Goal: Task Accomplishment & Management: Use online tool/utility

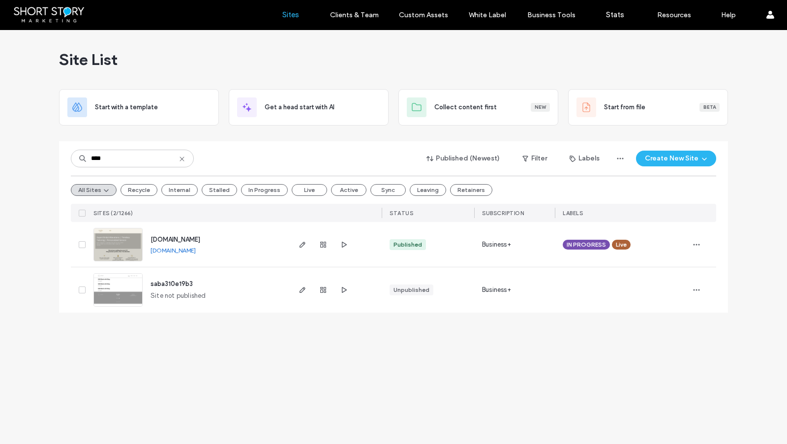
drag, startPoint x: 112, startPoint y: 160, endPoint x: 88, endPoint y: 158, distance: 24.2
click at [89, 159] on input "****" at bounding box center [132, 159] width 123 height 18
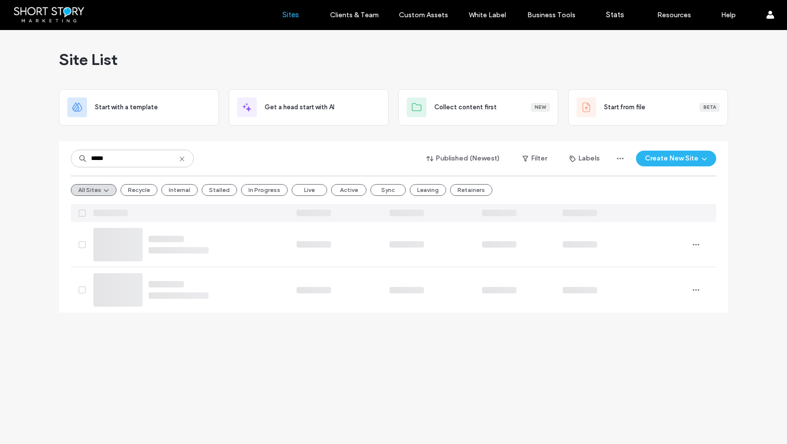
type input "*****"
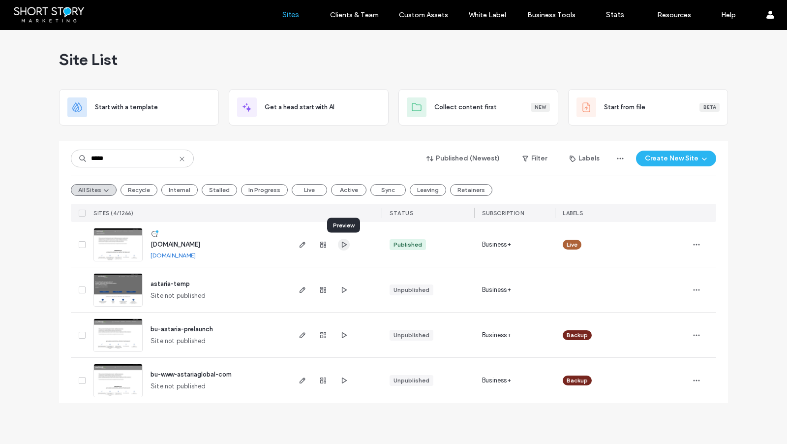
click at [344, 246] on use "button" at bounding box center [344, 244] width 5 height 6
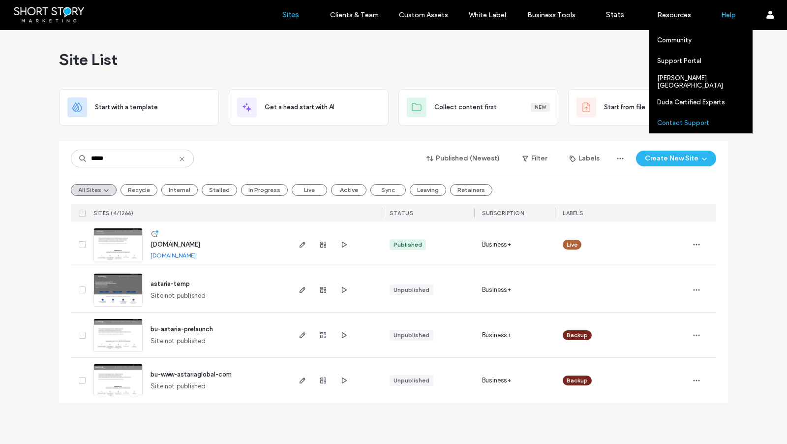
click at [692, 123] on label "Contact Support" at bounding box center [683, 122] width 52 height 7
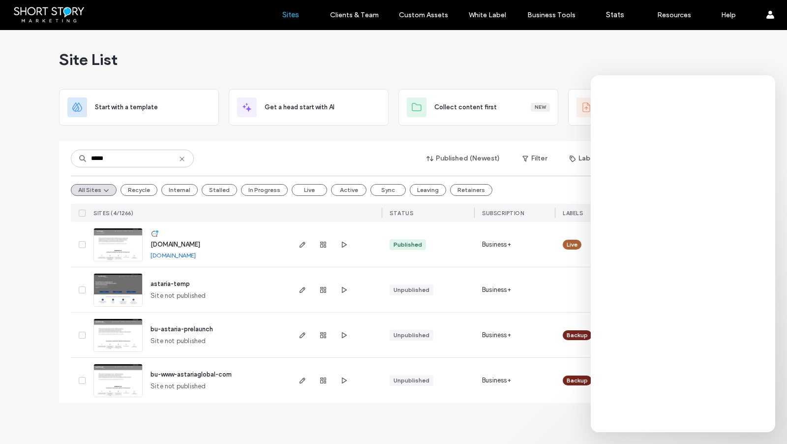
drag, startPoint x: 15, startPoint y: 241, endPoint x: 112, endPoint y: 248, distance: 97.2
click at [22, 241] on div "Site List Start with a template Get a head start with AI Collect content first …" at bounding box center [393, 237] width 787 height 414
click at [194, 242] on span "www.astariaglobal.com" at bounding box center [175, 243] width 50 height 7
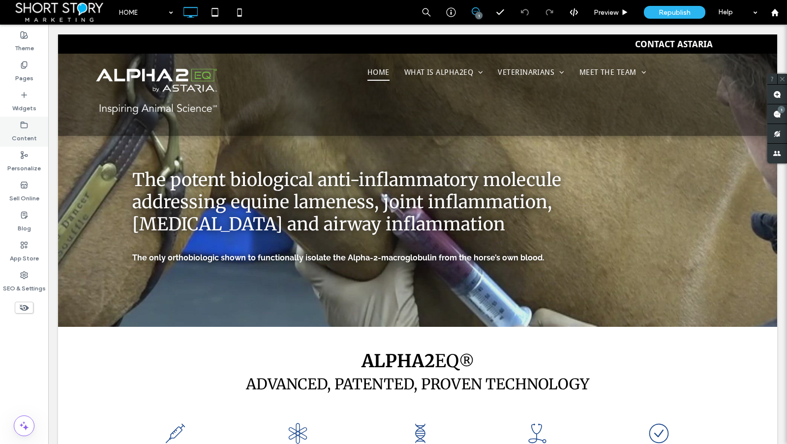
click at [22, 126] on icon at bounding box center [24, 125] width 8 height 8
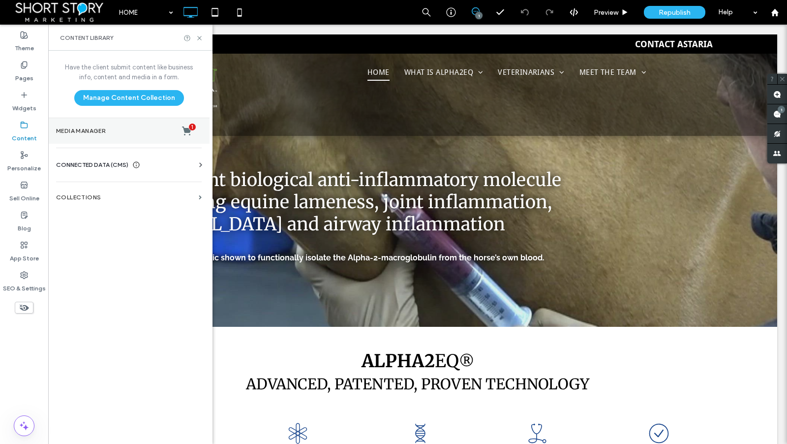
click at [100, 131] on label "Media Manager 1" at bounding box center [129, 131] width 146 height 10
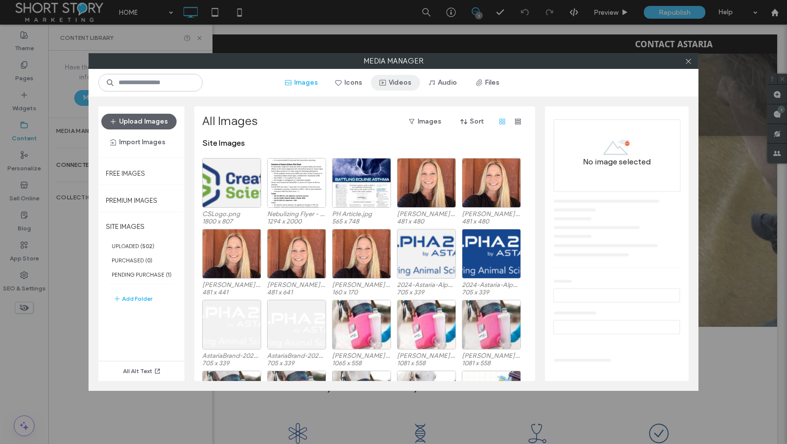
click at [404, 80] on button "Videos" at bounding box center [395, 83] width 49 height 16
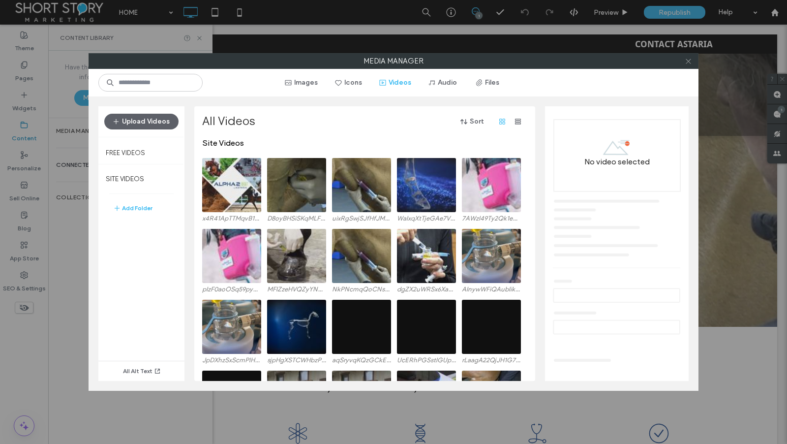
click at [689, 62] on icon at bounding box center [688, 61] width 7 height 7
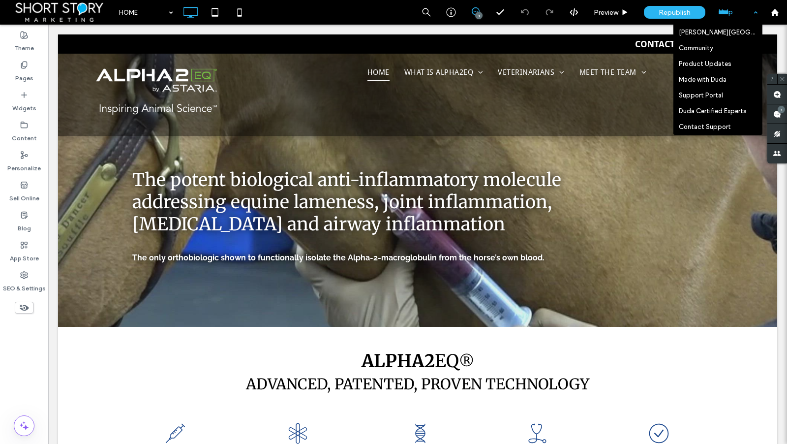
click at [725, 13] on div "Help" at bounding box center [737, 12] width 49 height 25
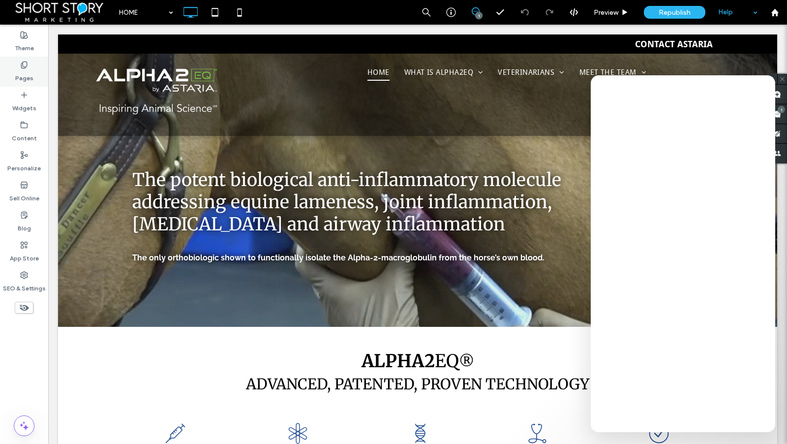
click at [21, 69] on label "Pages" at bounding box center [24, 76] width 18 height 14
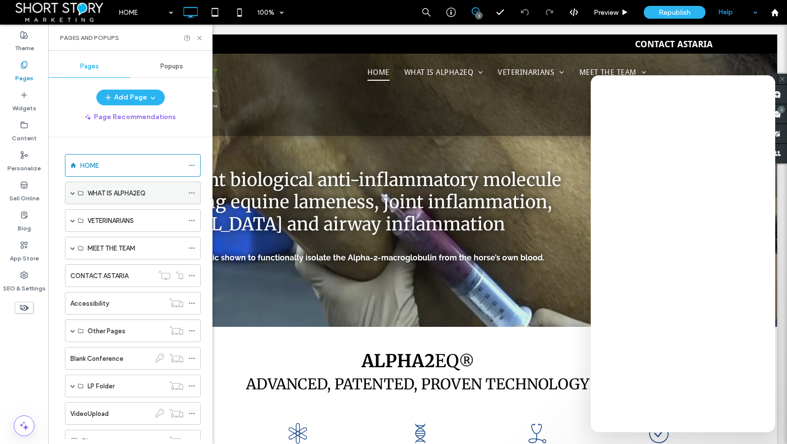
click at [73, 192] on span at bounding box center [72, 192] width 5 height 5
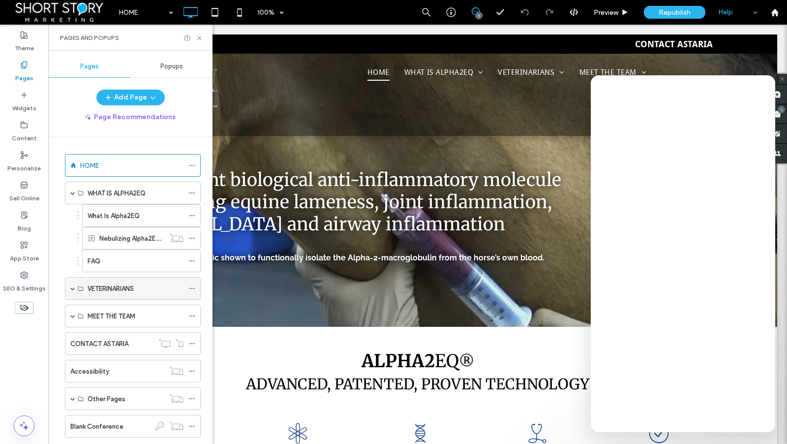
click at [72, 288] on span at bounding box center [72, 288] width 5 height 5
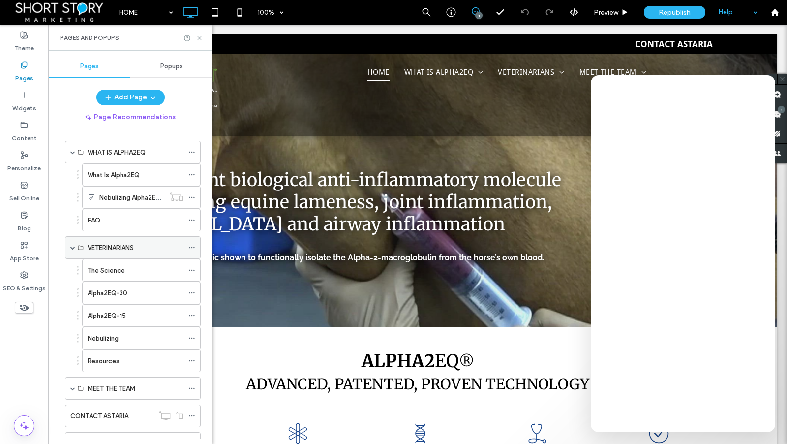
scroll to position [61, 0]
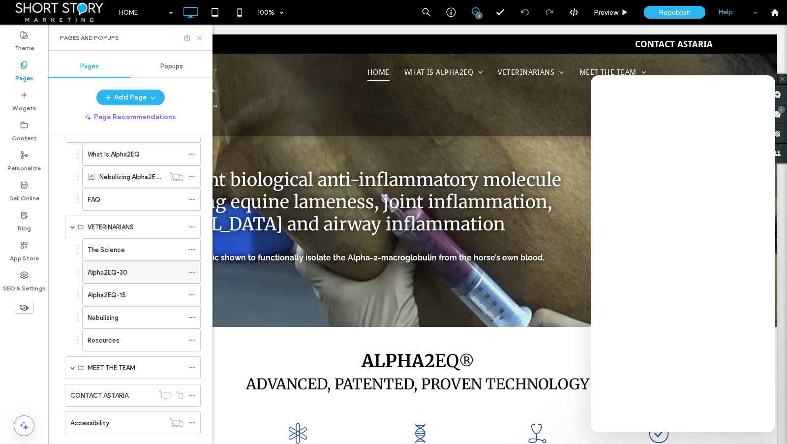
click at [125, 272] on label "Alpha2EQ-30" at bounding box center [108, 272] width 40 height 17
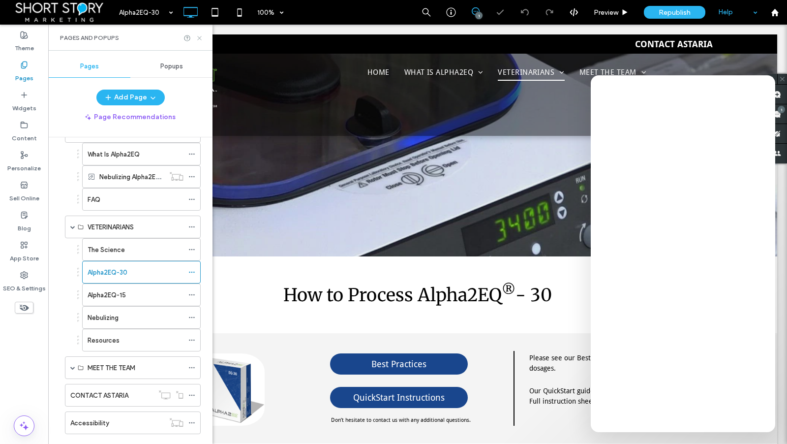
click at [201, 37] on icon at bounding box center [199, 37] width 7 height 7
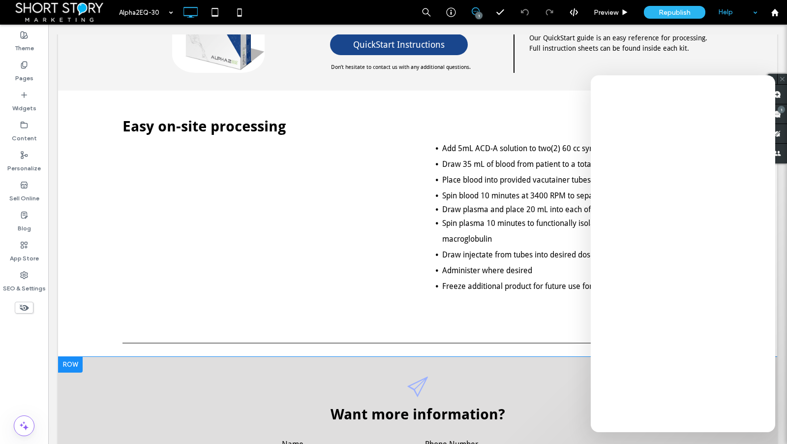
scroll to position [345, 0]
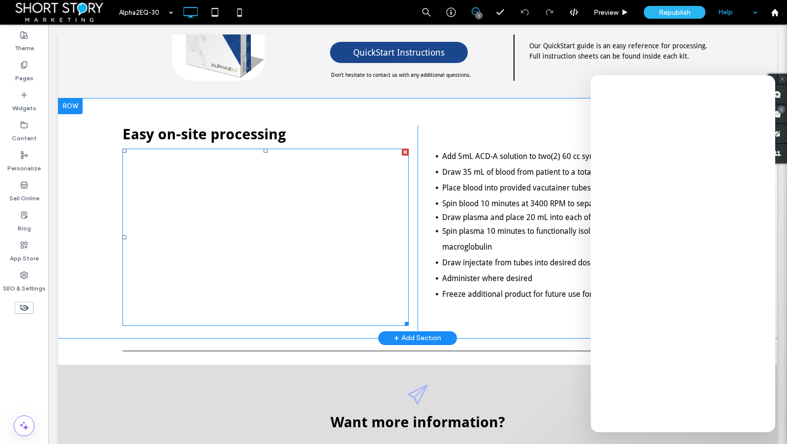
click at [249, 231] on span at bounding box center [265, 237] width 286 height 177
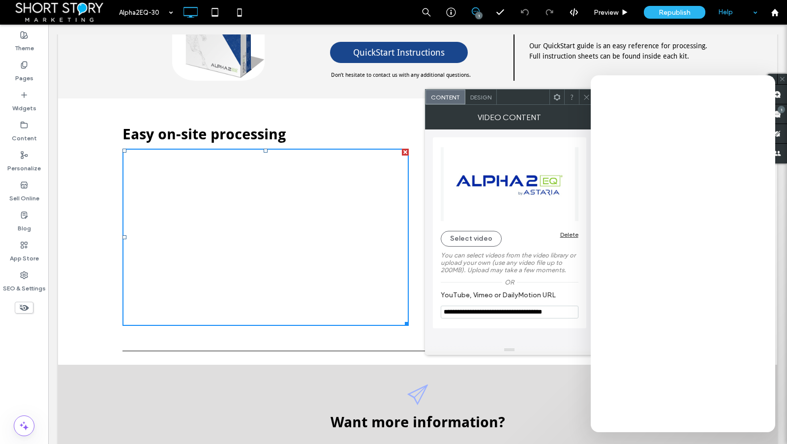
click at [558, 312] on input "**********" at bounding box center [510, 311] width 138 height 13
click at [778, 11] on icon at bounding box center [775, 12] width 8 height 8
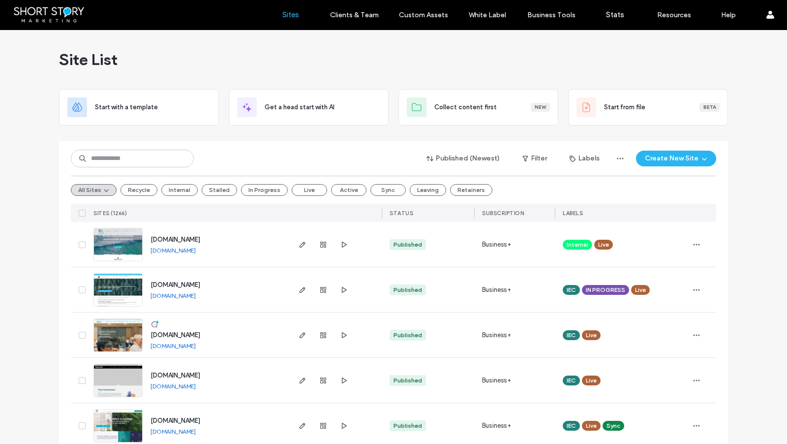
click at [521, 64] on div "Site List" at bounding box center [393, 59] width 669 height 59
click at [127, 159] on input at bounding box center [132, 159] width 123 height 18
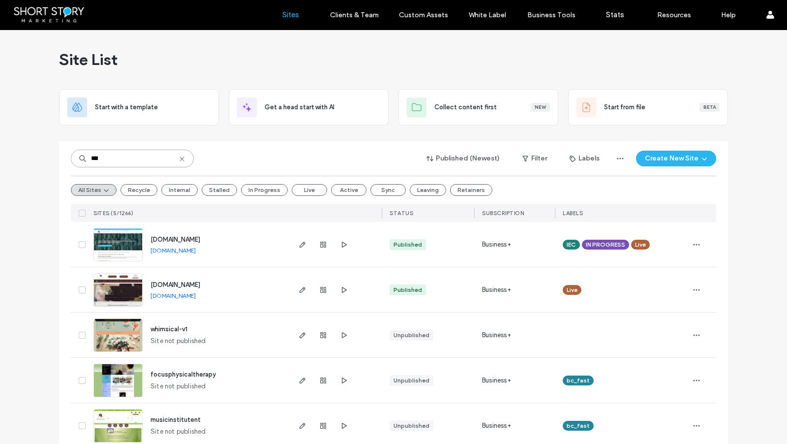
type input "***"
click at [200, 239] on span "[DOMAIN_NAME]" at bounding box center [175, 239] width 50 height 7
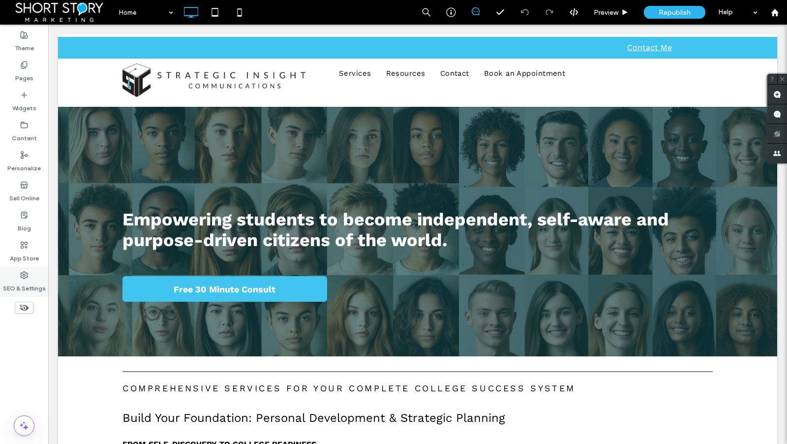
click at [27, 272] on use at bounding box center [24, 274] width 7 height 7
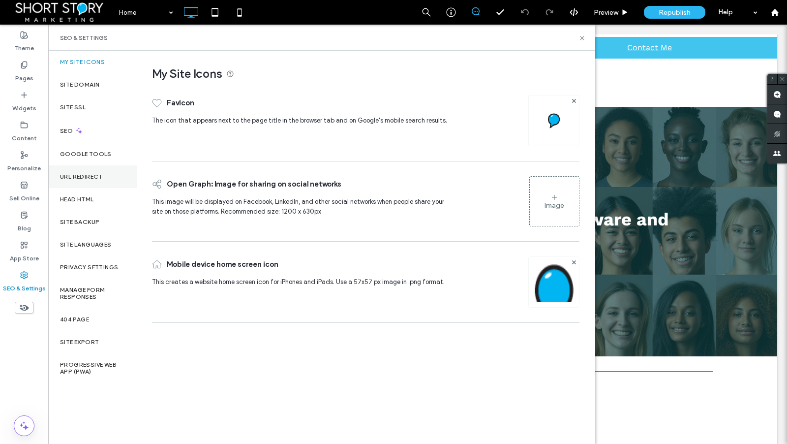
click at [76, 176] on label "URL Redirect" at bounding box center [81, 176] width 43 height 7
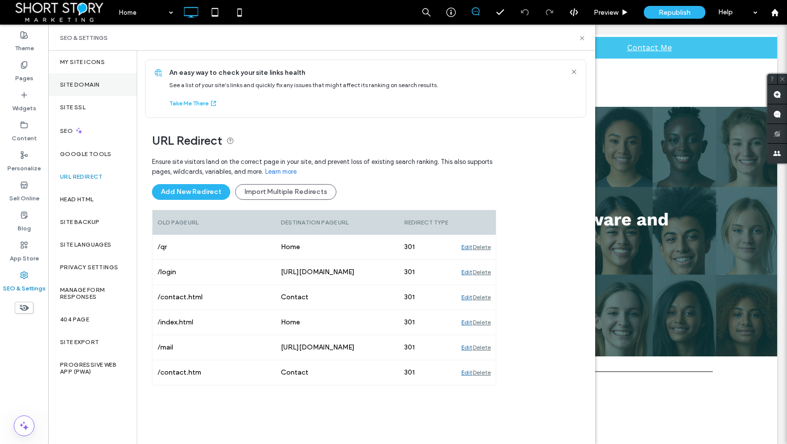
click at [87, 85] on label "Site Domain" at bounding box center [79, 84] width 39 height 7
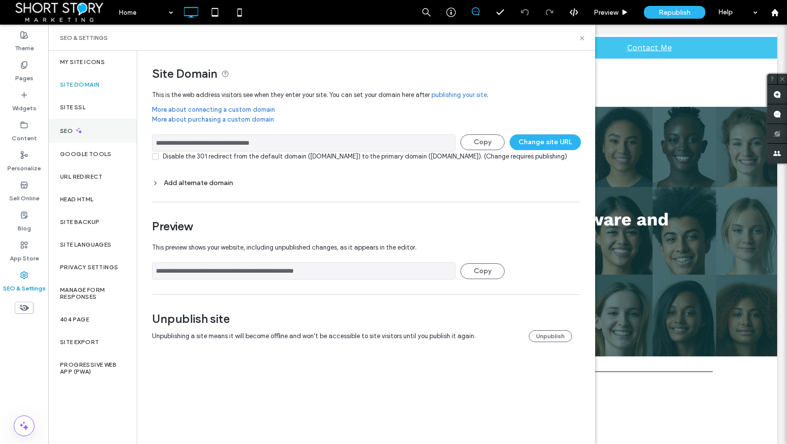
drag, startPoint x: 262, startPoint y: 145, endPoint x: 126, endPoint y: 142, distance: 135.8
click at [126, 142] on div "**********" at bounding box center [321, 247] width 547 height 393
